Goal: Complete application form: Complete application form

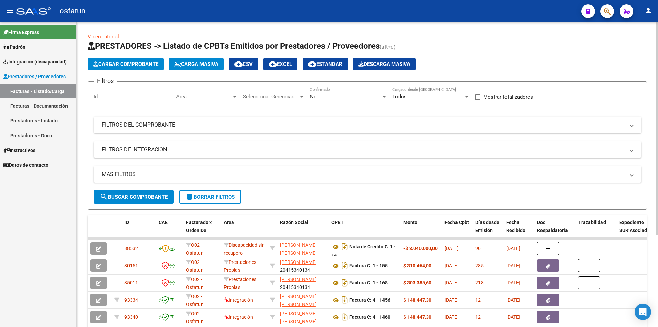
click at [118, 60] on button "Cargar Comprobante" at bounding box center [126, 64] width 76 height 12
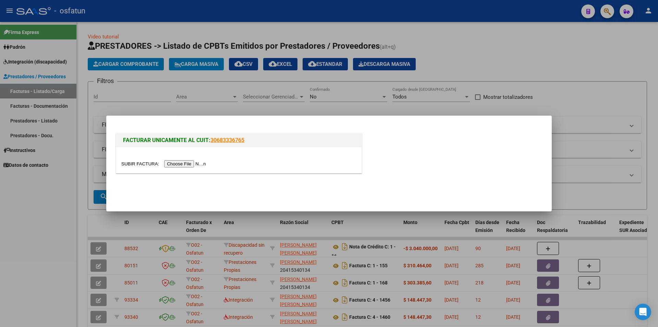
click at [185, 165] on input "file" at bounding box center [164, 163] width 87 height 7
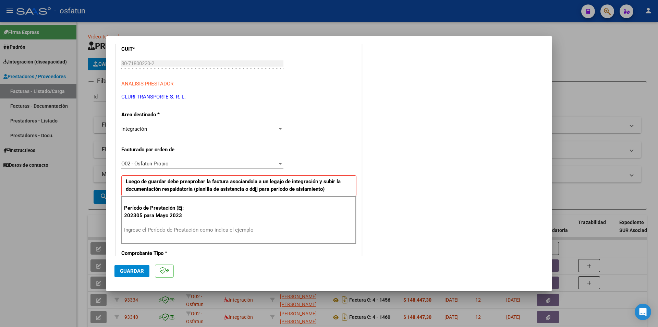
scroll to position [103, 0]
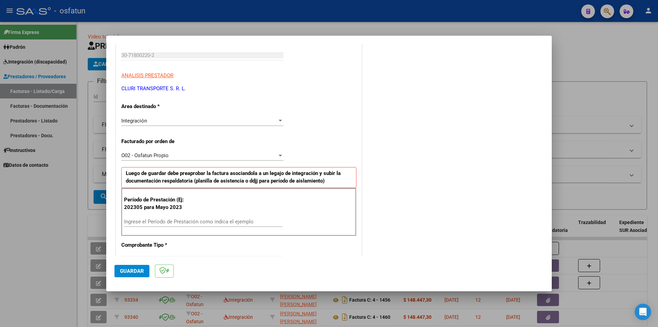
click at [151, 222] on input "Ingrese el Período de Prestación como indica el ejemplo" at bounding box center [203, 221] width 158 height 6
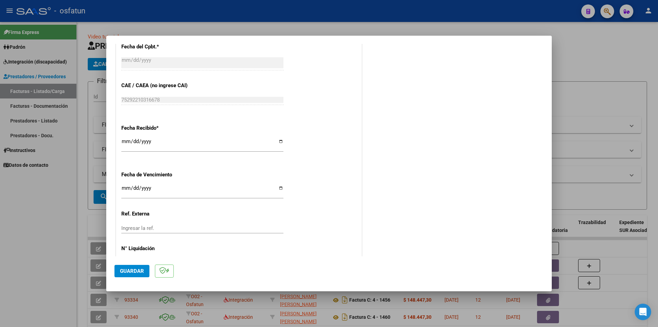
scroll to position [445, 0]
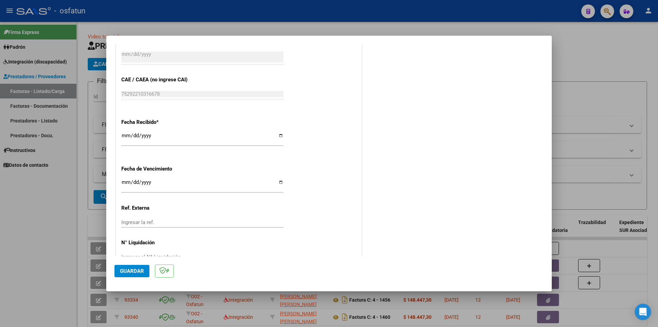
type input "202507"
click at [134, 271] on span "Guardar" at bounding box center [132, 271] width 24 height 6
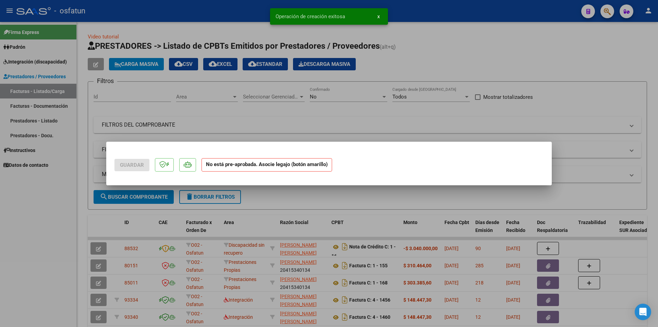
scroll to position [0, 0]
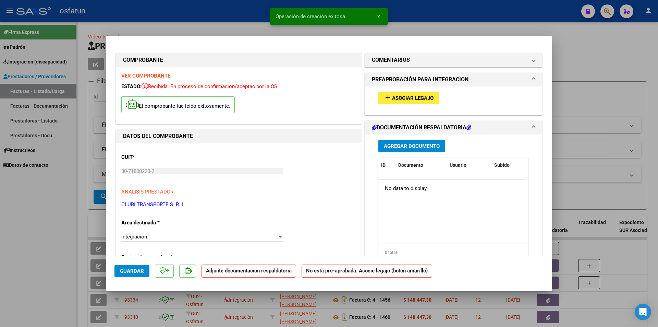
drag, startPoint x: 427, startPoint y: 91, endPoint x: 424, endPoint y: 93, distance: 3.7
click at [426, 91] on div "add Asociar Legajo" at bounding box center [453, 97] width 160 height 23
click at [419, 96] on span "Asociar Legajo" at bounding box center [412, 98] width 41 height 6
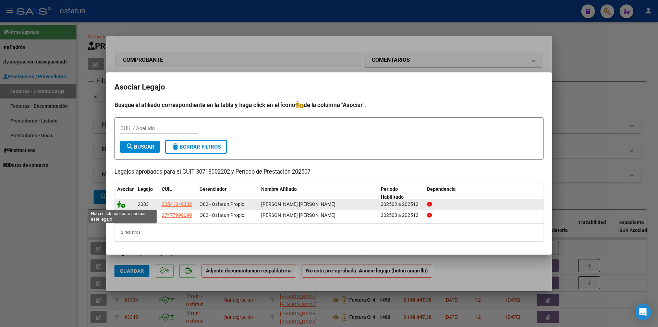
click at [120, 205] on icon at bounding box center [121, 204] width 8 height 8
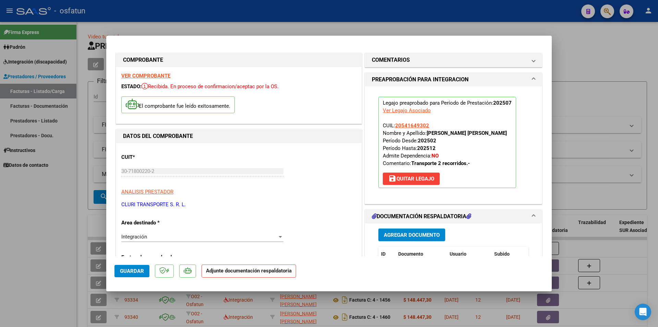
click at [419, 233] on span "Agregar Documento" at bounding box center [412, 235] width 56 height 6
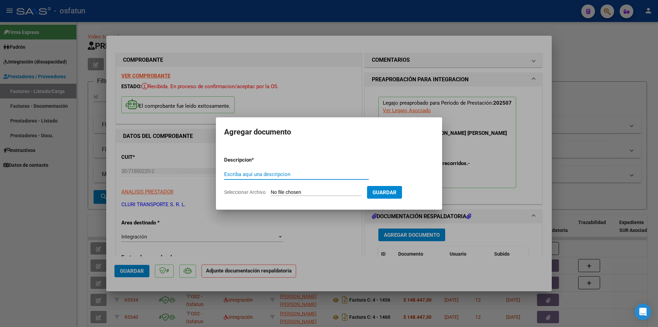
click at [313, 192] on input "Seleccionar Archivo" at bounding box center [316, 192] width 91 height 7
type input "C:\fakepath\Respaldo [PERSON_NAME].pdf"
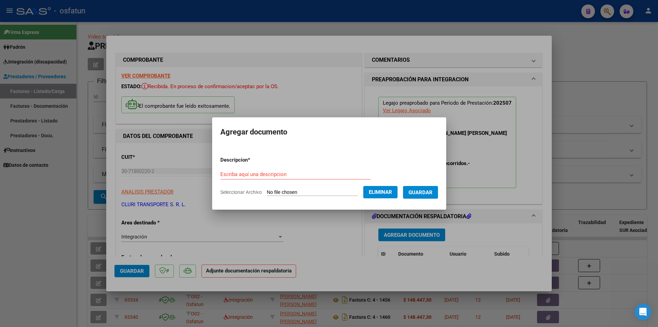
click at [260, 169] on div "Escriba aquí una descripcion" at bounding box center [295, 174] width 150 height 10
click at [256, 175] on input "Escriba aquí una descripcion" at bounding box center [295, 174] width 150 height 6
type input "t"
type input "TRASLADO [PERSON_NAME]"
click at [432, 194] on span "Guardar" at bounding box center [420, 192] width 24 height 6
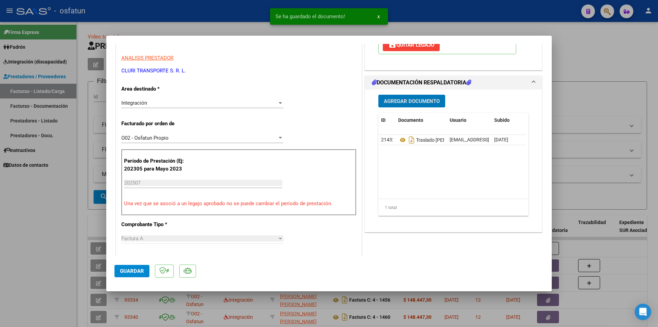
scroll to position [137, 0]
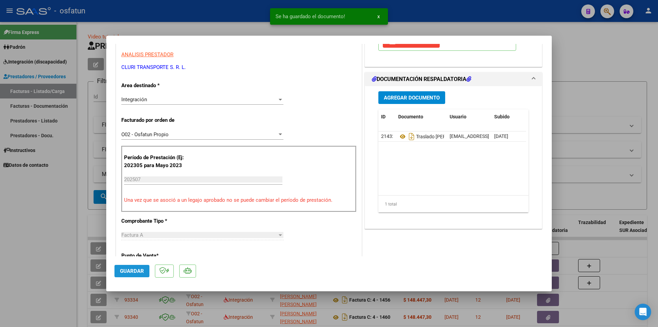
click at [134, 272] on span "Guardar" at bounding box center [132, 271] width 24 height 6
click at [64, 193] on div at bounding box center [329, 163] width 658 height 327
type input "$ 0,00"
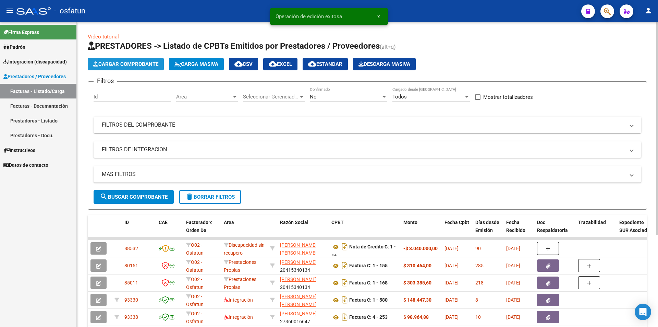
click at [113, 64] on span "Cargar Comprobante" at bounding box center [125, 64] width 65 height 6
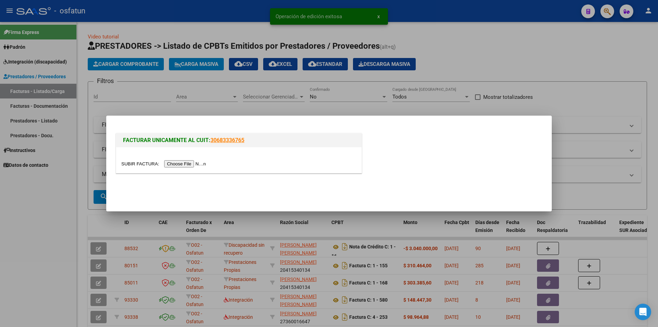
click at [201, 161] on input "file" at bounding box center [164, 163] width 87 height 7
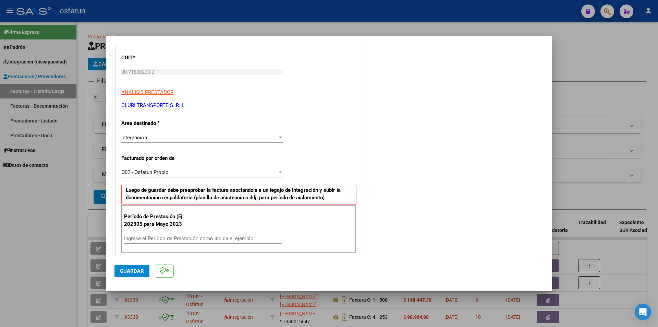
scroll to position [103, 0]
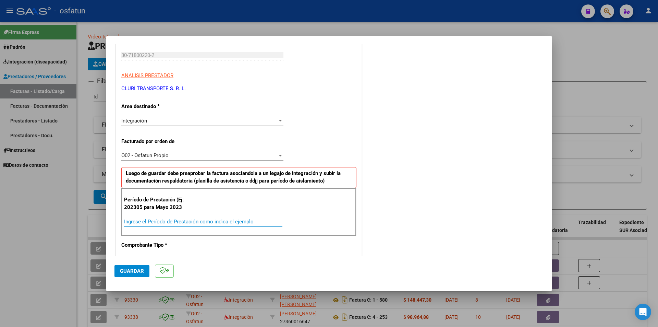
click at [162, 224] on input "Ingrese el Período de Prestación como indica el ejemplo" at bounding box center [203, 221] width 158 height 6
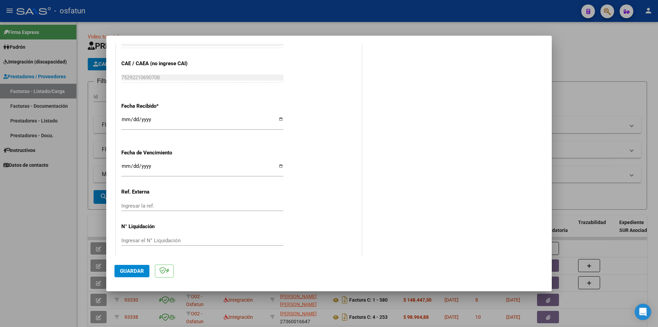
click at [134, 272] on span "Guardar" at bounding box center [132, 271] width 24 height 6
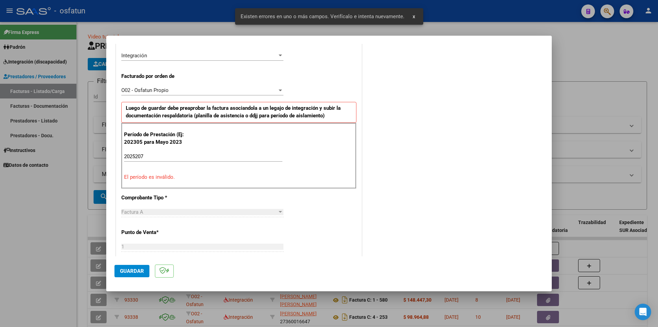
scroll to position [167, 0]
click at [151, 157] on input "2025207" at bounding box center [203, 157] width 158 height 6
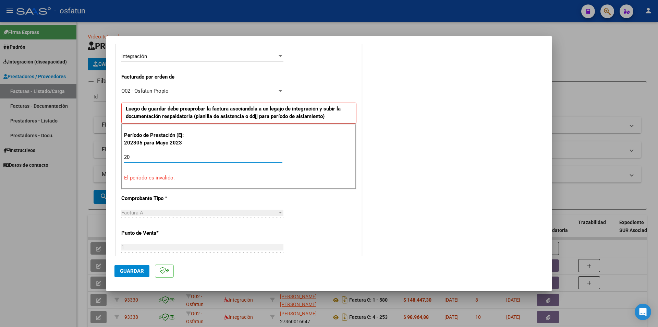
type input "2"
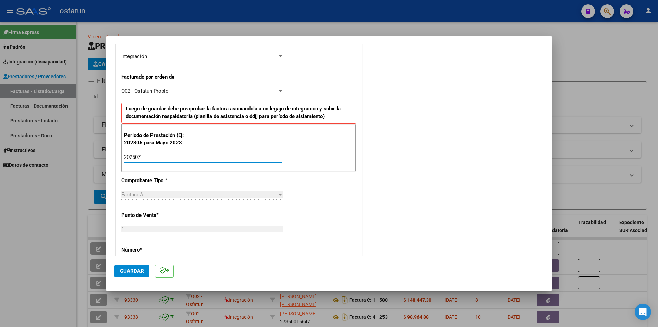
type input "202507"
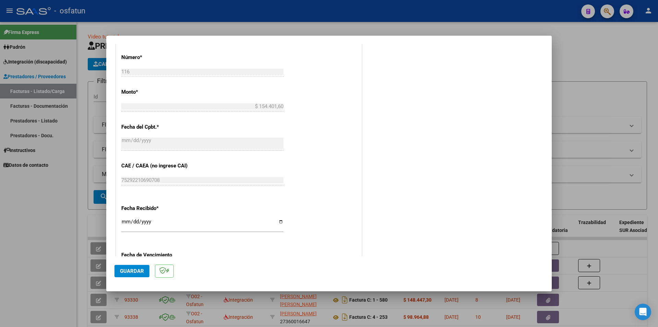
scroll to position [373, 0]
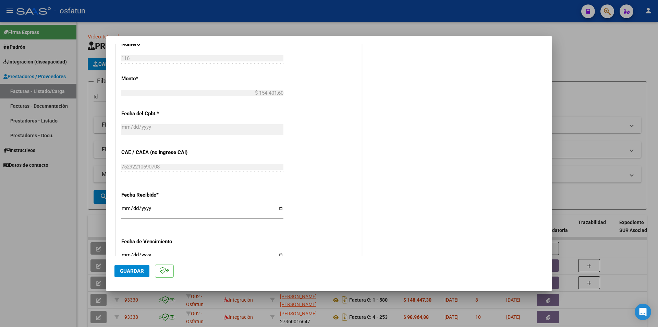
click at [131, 272] on span "Guardar" at bounding box center [132, 271] width 24 height 6
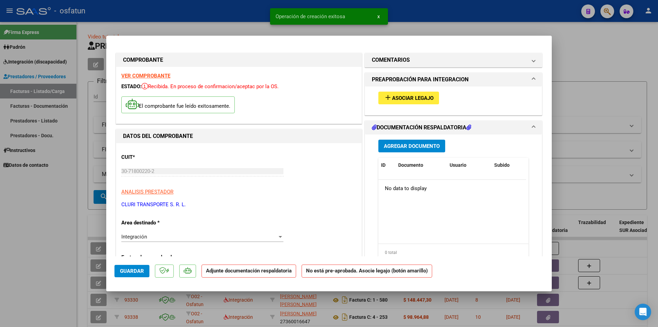
click at [415, 98] on span "Asociar Legajo" at bounding box center [412, 98] width 41 height 6
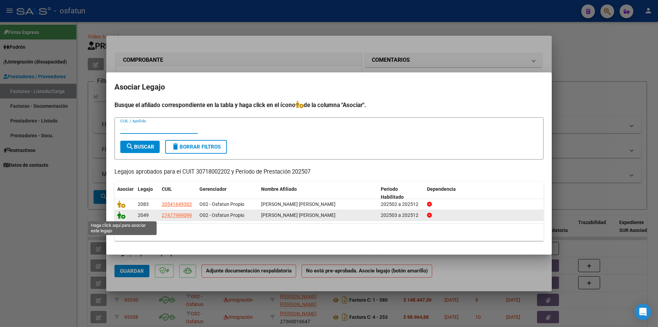
click at [123, 216] on icon at bounding box center [121, 215] width 8 height 8
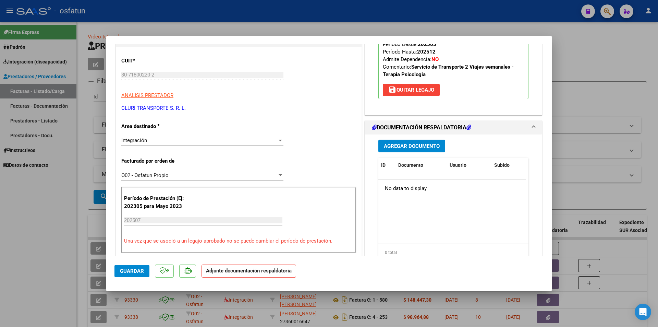
scroll to position [103, 0]
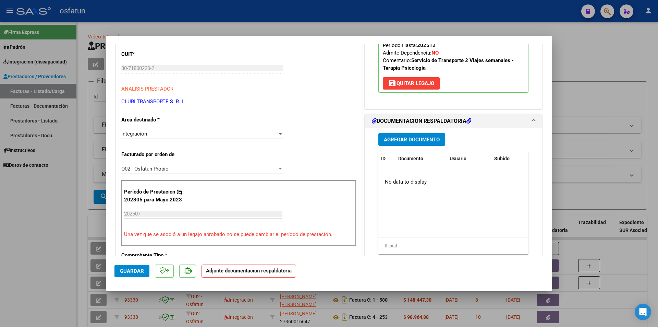
click at [418, 137] on span "Agregar Documento" at bounding box center [412, 139] width 56 height 6
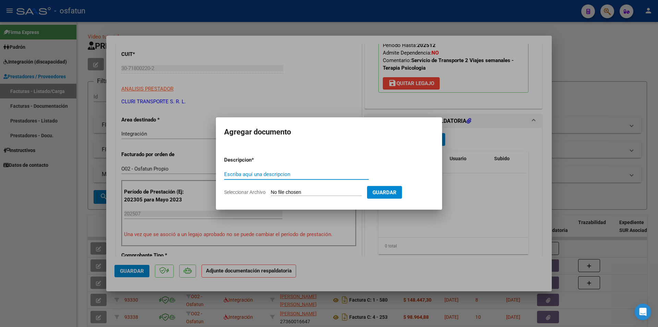
click at [296, 192] on input "Seleccionar Archivo" at bounding box center [316, 192] width 91 height 7
type input "C:\fakepath\Respaldo [PERSON_NAME].pdf"
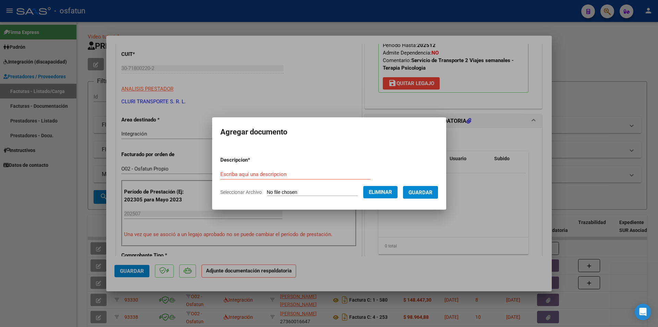
click at [251, 173] on input "Escriba aquí una descripcion" at bounding box center [295, 174] width 150 height 6
type input "TRASLADO [PERSON_NAME]"
click at [429, 191] on span "Guardar" at bounding box center [420, 192] width 24 height 6
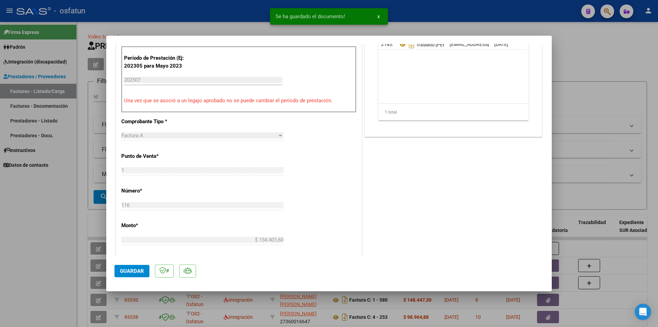
scroll to position [240, 0]
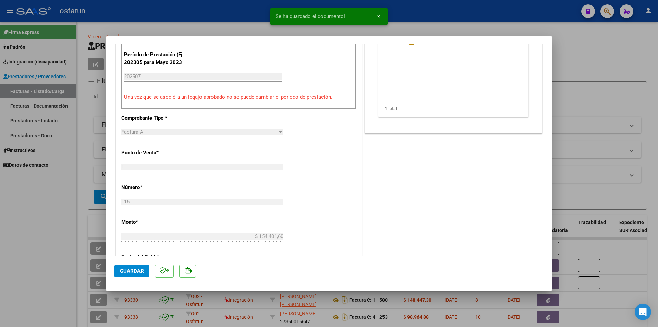
click at [136, 270] on span "Guardar" at bounding box center [132, 271] width 24 height 6
click at [29, 213] on div at bounding box center [329, 163] width 658 height 327
type input "$ 0,00"
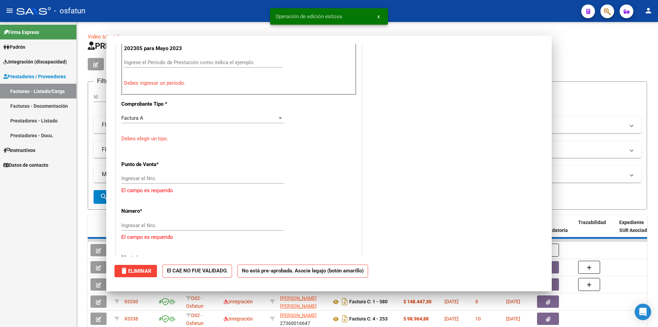
scroll to position [226, 0]
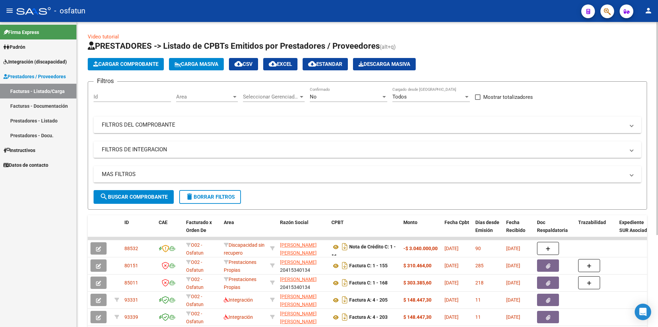
click at [115, 64] on span "Cargar Comprobante" at bounding box center [125, 64] width 65 height 6
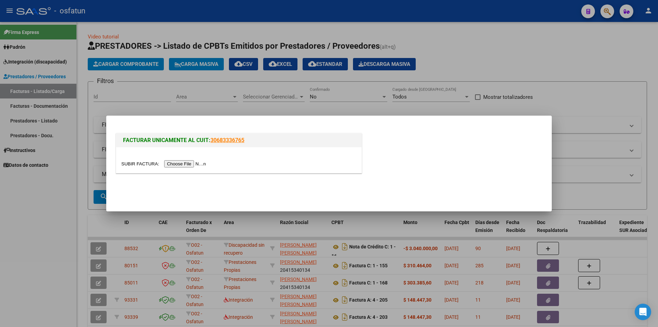
click at [187, 163] on input "file" at bounding box center [164, 163] width 87 height 7
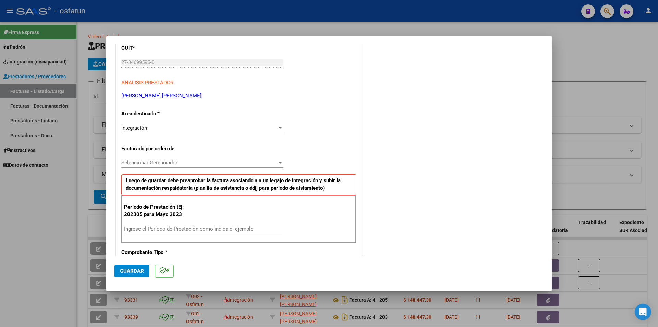
scroll to position [103, 0]
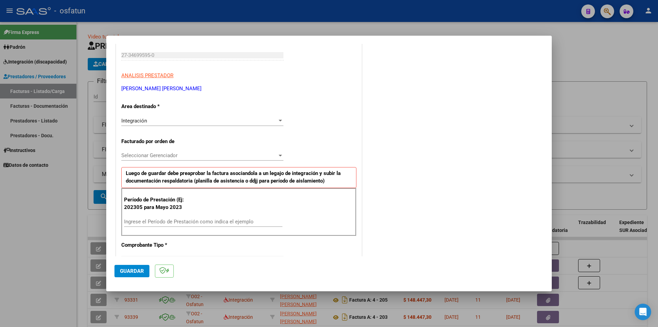
click at [155, 154] on span "Seleccionar Gerenciador" at bounding box center [199, 155] width 156 height 6
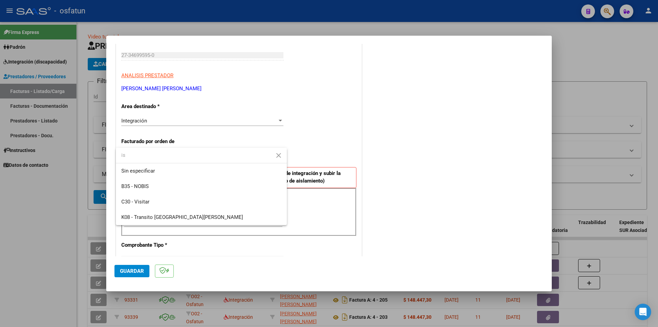
type input "i"
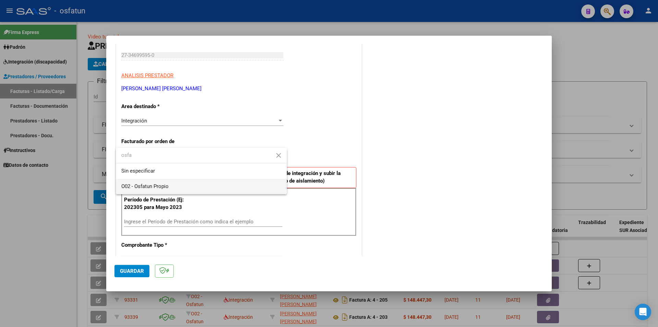
type input "osfa"
click at [169, 190] on span "O02 - Osfatun Propio" at bounding box center [201, 186] width 160 height 15
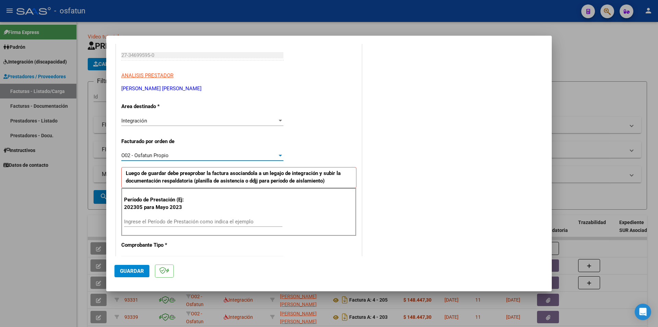
click at [174, 223] on input "Ingrese el Período de Prestación como indica el ejemplo" at bounding box center [203, 221] width 158 height 6
type input "202507"
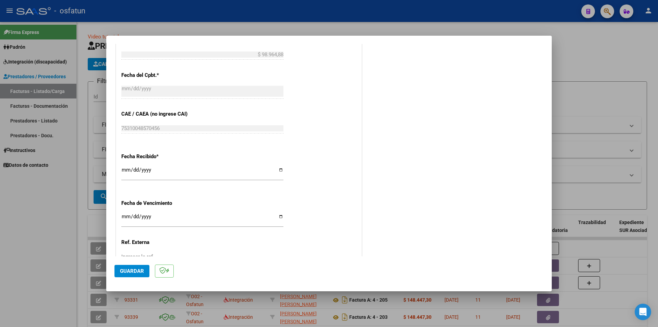
scroll to position [465, 0]
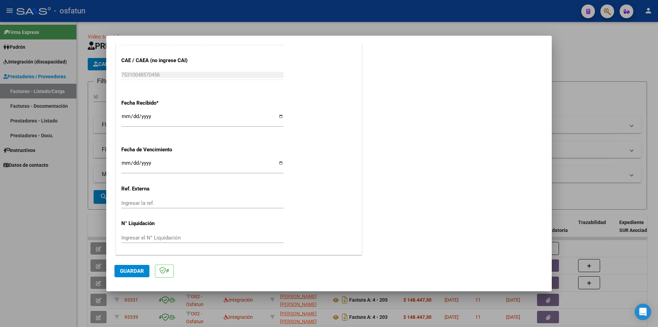
click at [125, 272] on span "Guardar" at bounding box center [132, 271] width 24 height 6
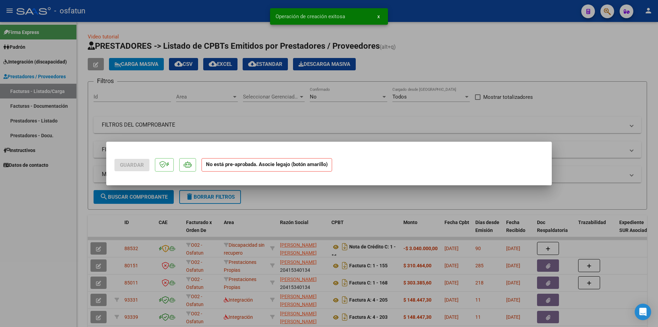
scroll to position [0, 0]
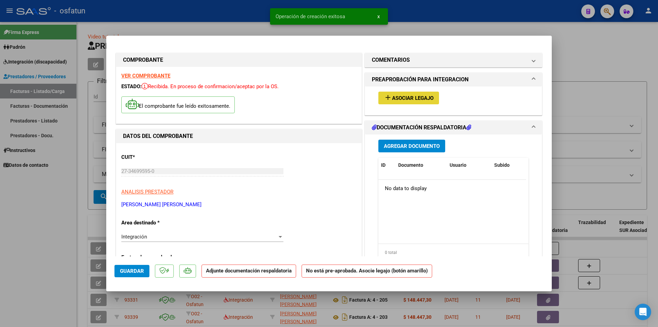
click at [427, 96] on span "Asociar Legajo" at bounding box center [412, 98] width 41 height 6
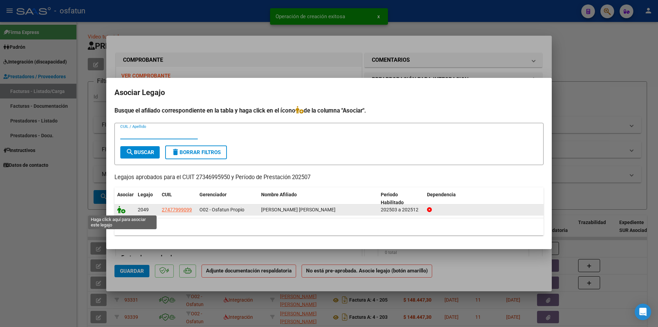
click at [121, 210] on icon at bounding box center [121, 210] width 8 height 8
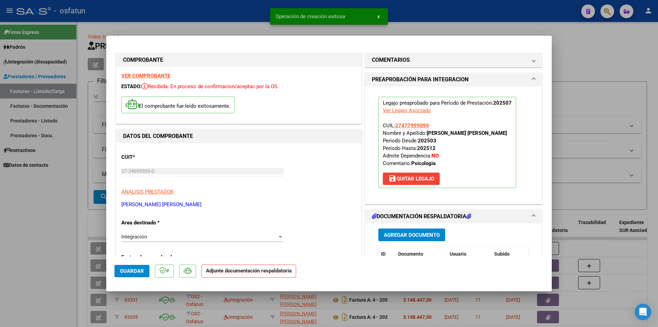
click at [421, 236] on span "Agregar Documento" at bounding box center [412, 235] width 56 height 6
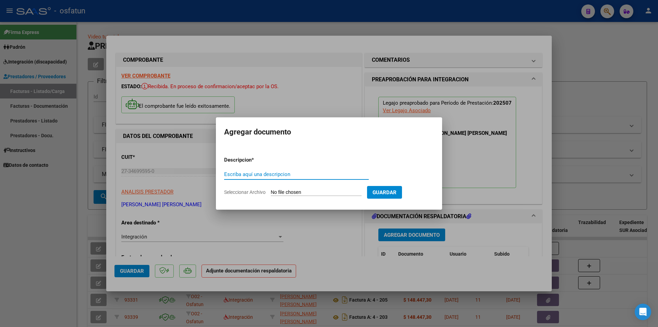
click at [286, 192] on input "Seleccionar Archivo" at bounding box center [316, 192] width 91 height 7
type input "C:\fakepath\Respaldo [PERSON_NAME] Psico.pdf"
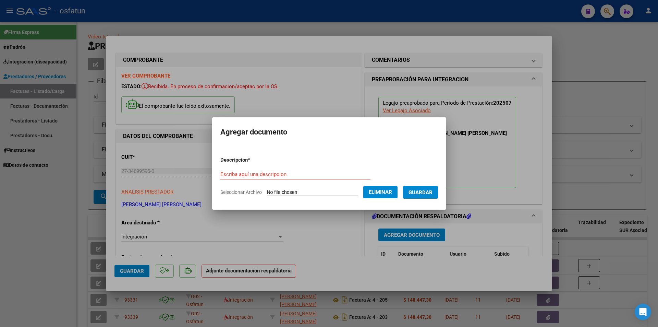
click at [265, 173] on input "Escriba aquí una descripcion" at bounding box center [295, 174] width 150 height 6
type input "R"
type input "Psicologia [PERSON_NAME]"
click at [438, 190] on button "Guardar" at bounding box center [420, 192] width 35 height 13
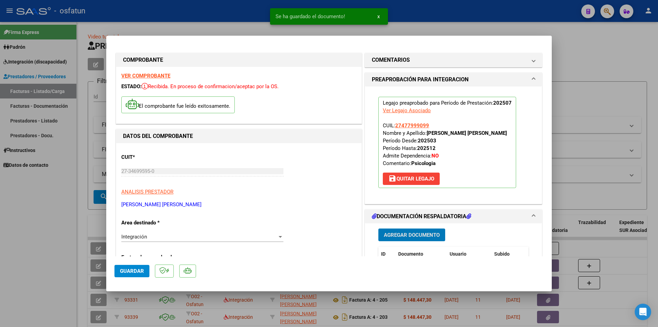
click at [134, 273] on span "Guardar" at bounding box center [132, 271] width 24 height 6
click at [30, 214] on div at bounding box center [329, 163] width 658 height 327
type input "$ 0,00"
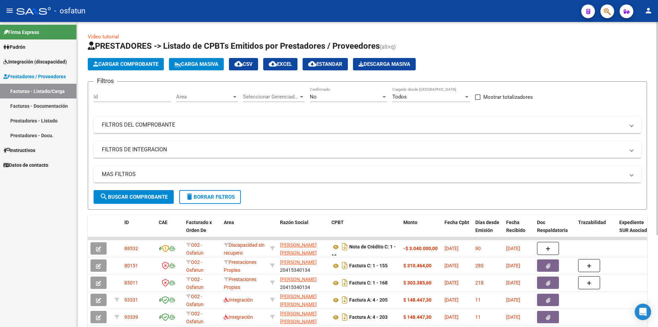
click at [139, 67] on button "Cargar Comprobante" at bounding box center [126, 64] width 76 height 12
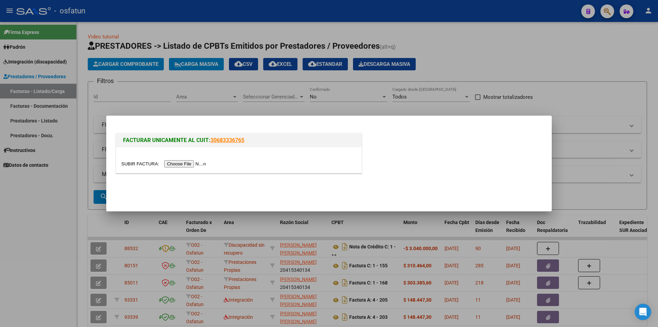
click at [196, 166] on input "file" at bounding box center [164, 163] width 87 height 7
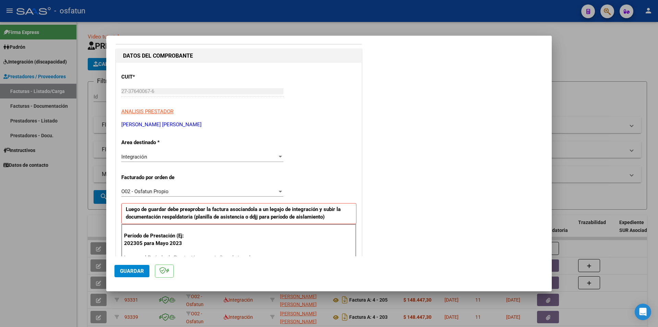
scroll to position [137, 0]
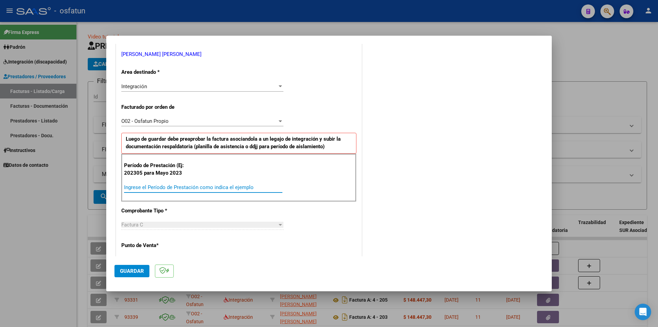
click at [165, 189] on input "Ingrese el Período de Prestación como indica el ejemplo" at bounding box center [203, 187] width 158 height 6
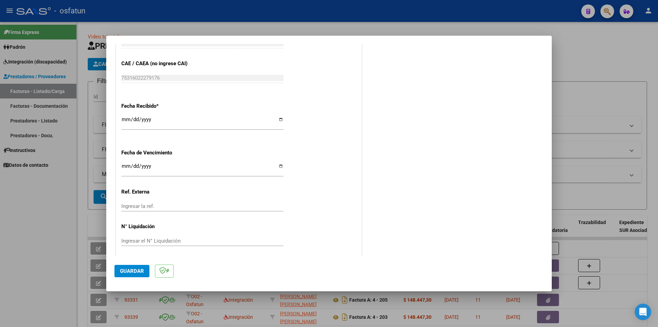
scroll to position [465, 0]
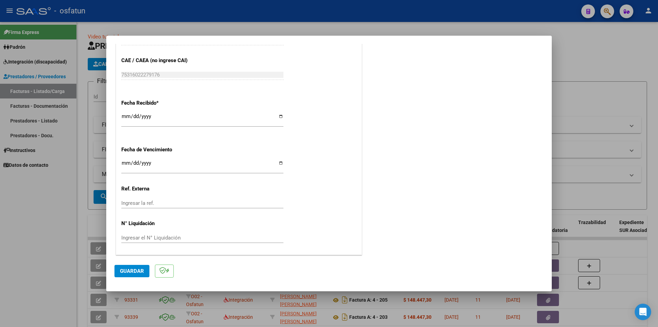
type input "202507"
drag, startPoint x: 132, startPoint y: 268, endPoint x: 214, endPoint y: 276, distance: 82.3
click at [133, 268] on span "Guardar" at bounding box center [132, 271] width 24 height 6
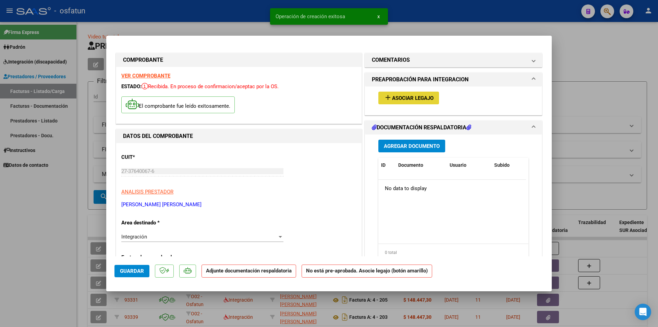
click at [418, 99] on span "Asociar Legajo" at bounding box center [412, 98] width 41 height 6
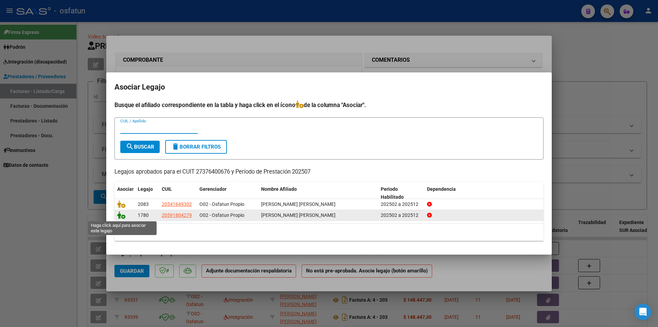
click at [121, 215] on icon at bounding box center [121, 215] width 8 height 8
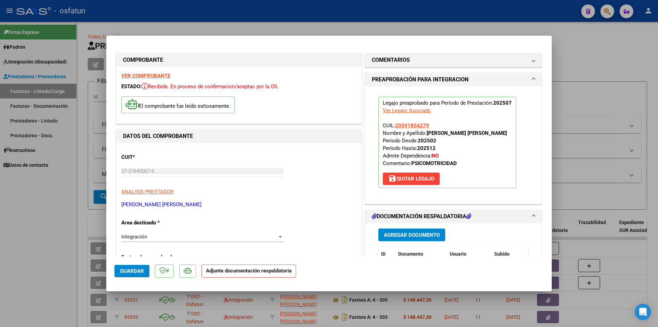
click at [418, 236] on span "Agregar Documento" at bounding box center [412, 235] width 56 height 6
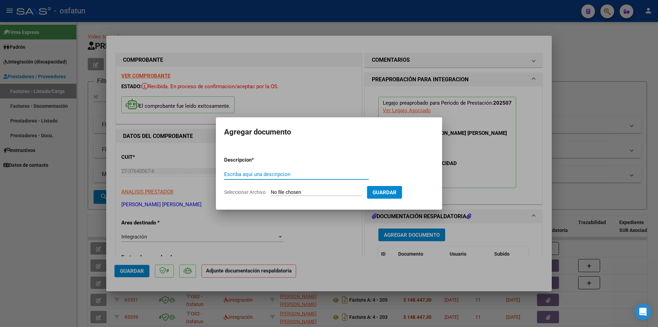
click at [324, 194] on input "Seleccionar Archivo" at bounding box center [316, 192] width 91 height 7
type input "C:\fakepath\Respaldo [PERSON_NAME].pdf"
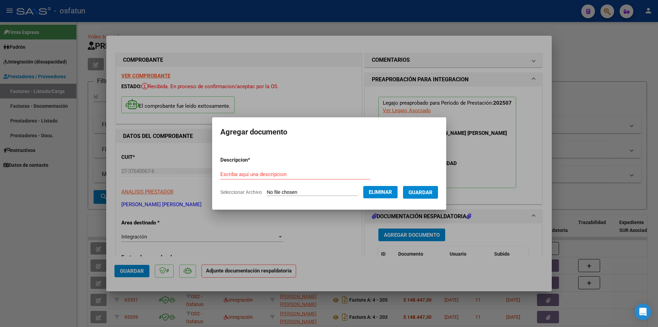
click at [244, 169] on div "Escriba aquí una descripcion" at bounding box center [295, 174] width 150 height 10
type input "[MEDICAL_DATA] [PERSON_NAME]"
click at [437, 195] on button "Guardar" at bounding box center [420, 192] width 35 height 13
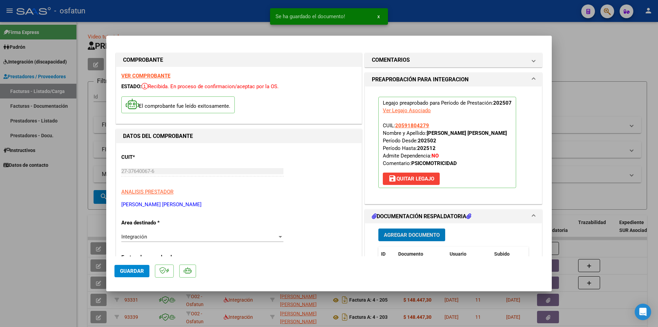
click at [141, 269] on span "Guardar" at bounding box center [132, 271] width 24 height 6
click at [7, 224] on div at bounding box center [329, 163] width 658 height 327
type input "$ 0,00"
